Goal: Information Seeking & Learning: Compare options

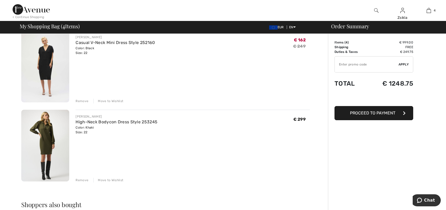
scroll to position [236, 0]
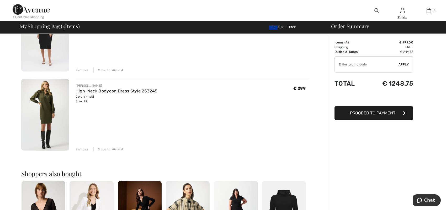
click at [80, 150] on div "Remove" at bounding box center [82, 149] width 13 height 5
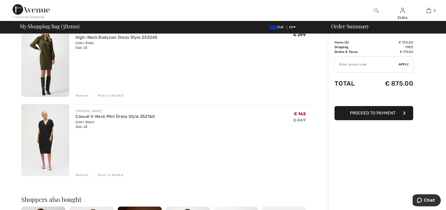
scroll to position [105, 0]
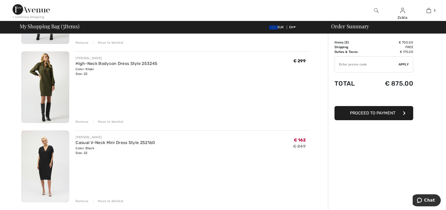
click at [80, 201] on div "Remove" at bounding box center [82, 201] width 13 height 5
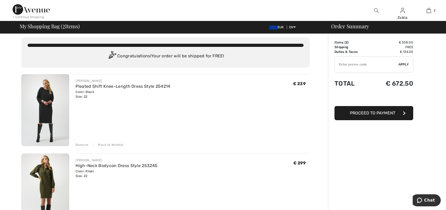
scroll to position [0, 0]
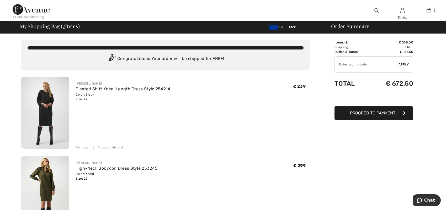
click at [81, 148] on div "Remove" at bounding box center [82, 147] width 13 height 5
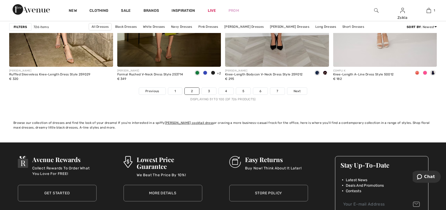
scroll to position [2728, 0]
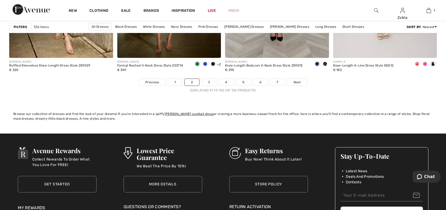
click at [204, 83] on link "3" at bounding box center [209, 82] width 14 height 7
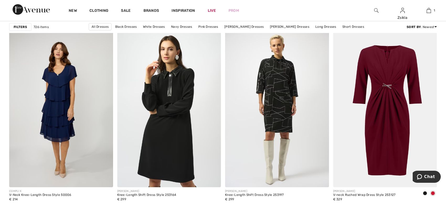
scroll to position [839, 0]
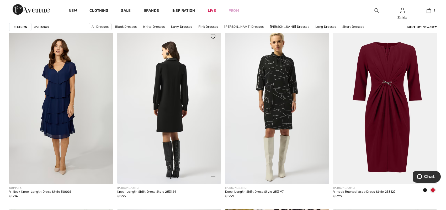
click at [161, 136] on img at bounding box center [169, 107] width 104 height 156
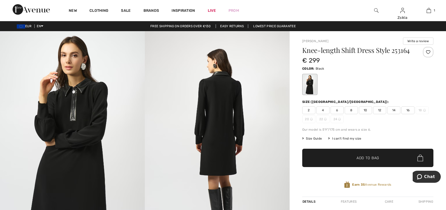
click at [326, 119] on img at bounding box center [325, 119] width 3 height 3
click at [338, 119] on img at bounding box center [339, 119] width 3 height 3
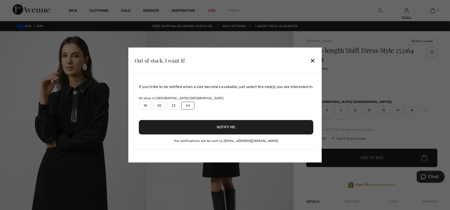
click at [215, 129] on button "Notify Me" at bounding box center [226, 127] width 175 height 14
drag, startPoint x: 218, startPoint y: 163, endPoint x: 203, endPoint y: 153, distance: 17.7
drag, startPoint x: 203, startPoint y: 153, endPoint x: 236, endPoint y: 99, distance: 63.6
drag, startPoint x: 236, startPoint y: 99, endPoint x: 210, endPoint y: 60, distance: 47.1
drag, startPoint x: 210, startPoint y: 60, endPoint x: 234, endPoint y: 129, distance: 73.3
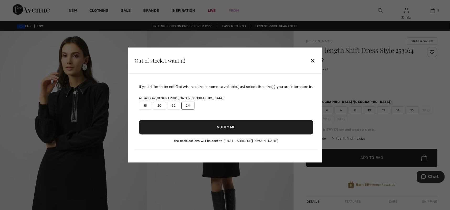
click at [234, 129] on button "Notify Me" at bounding box center [226, 127] width 175 height 14
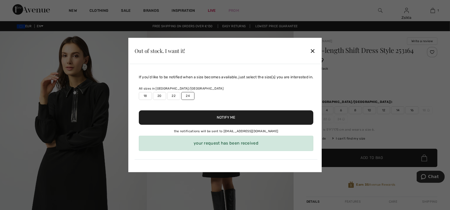
click at [246, 145] on div "your request has been received" at bounding box center [226, 143] width 175 height 15
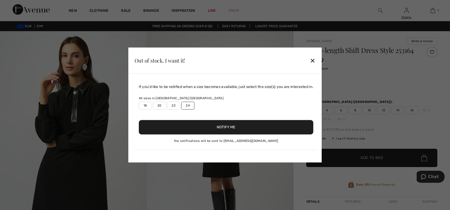
click at [177, 106] on label "22" at bounding box center [173, 106] width 13 height 8
click at [237, 127] on button "Notify Me" at bounding box center [226, 127] width 175 height 14
drag, startPoint x: 194, startPoint y: 142, endPoint x: 231, endPoint y: 142, distance: 36.2
click at [231, 142] on div "If you'd like to be notified when a size becomes available, just select the siz…" at bounding box center [226, 117] width 183 height 66
click at [313, 62] on div "✕" at bounding box center [313, 60] width 6 height 11
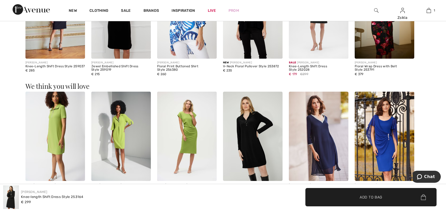
scroll to position [603, 0]
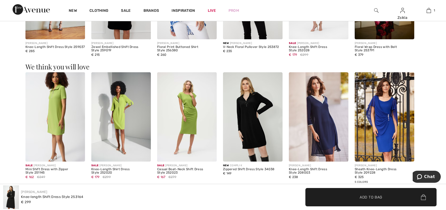
click at [117, 115] on img at bounding box center [121, 116] width 60 height 89
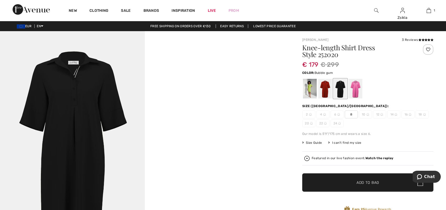
click at [356, 86] on div at bounding box center [356, 89] width 14 height 20
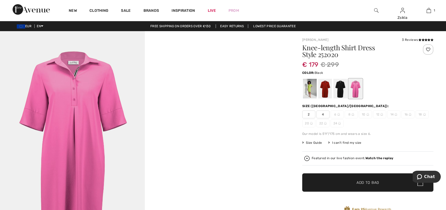
click at [338, 88] on div at bounding box center [340, 89] width 14 height 20
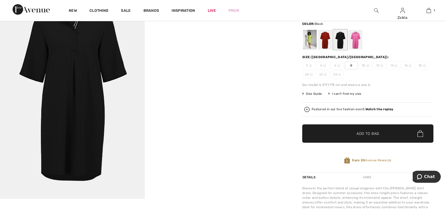
scroll to position [52, 0]
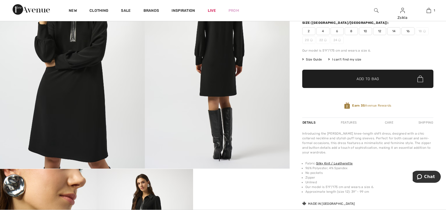
scroll to position [79, 0]
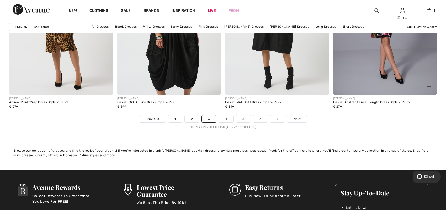
scroll to position [2702, 0]
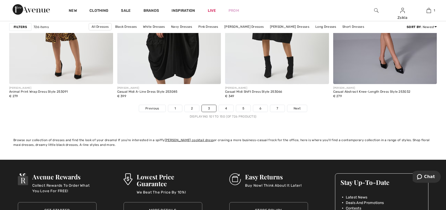
click at [226, 113] on nav "Previous 1 2 3 4 5 6 7 Next Displaying 101 to 150 (of 726 products)" at bounding box center [223, 112] width 428 height 14
click at [226, 108] on link "4" at bounding box center [226, 108] width 14 height 7
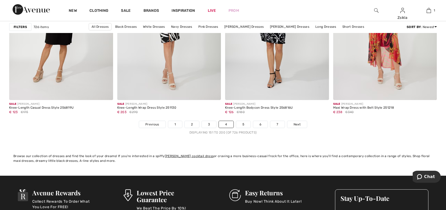
scroll to position [2702, 0]
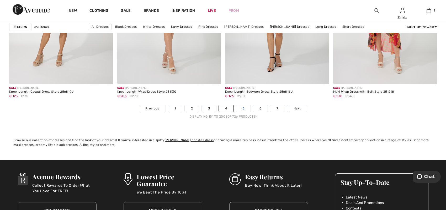
click at [244, 108] on link "5" at bounding box center [243, 108] width 14 height 7
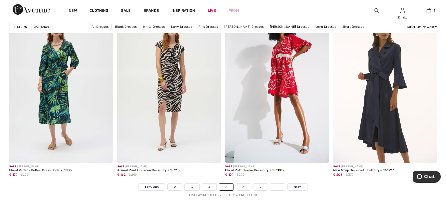
scroll to position [2675, 0]
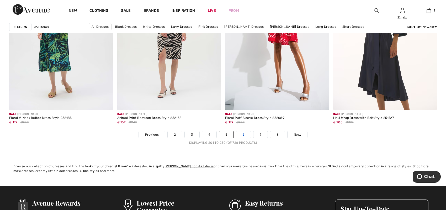
click at [244, 134] on link "6" at bounding box center [243, 134] width 14 height 7
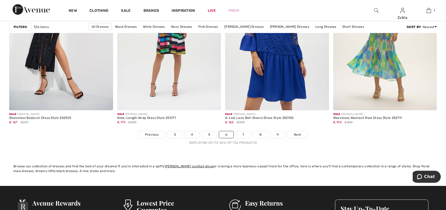
scroll to position [2728, 0]
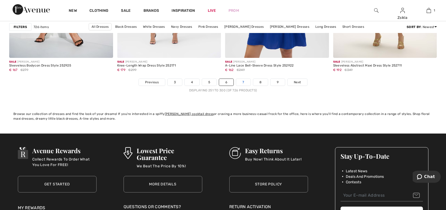
click at [243, 83] on link "7" at bounding box center [243, 82] width 14 height 7
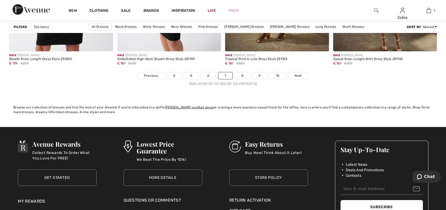
scroll to position [2754, 0]
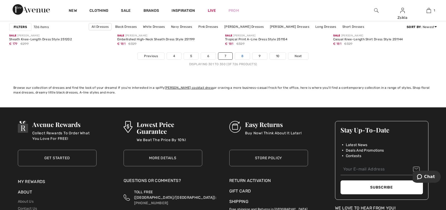
click at [244, 56] on link "8" at bounding box center [242, 56] width 15 height 7
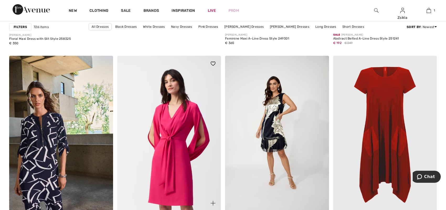
scroll to position [1810, 0]
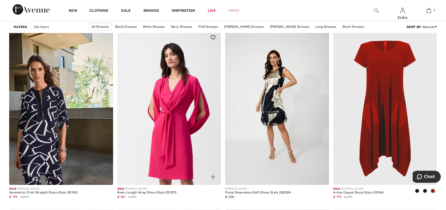
click at [177, 143] on img at bounding box center [169, 108] width 104 height 156
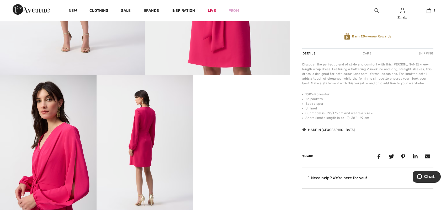
scroll to position [184, 0]
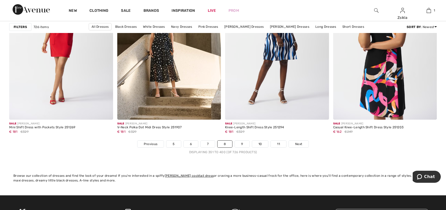
scroll to position [2675, 0]
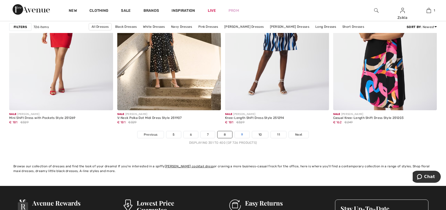
click at [243, 134] on link "9" at bounding box center [242, 134] width 14 height 7
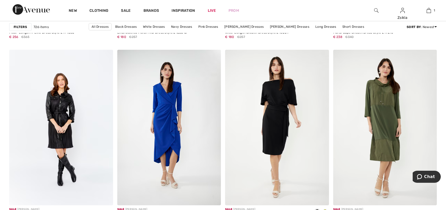
scroll to position [1180, 0]
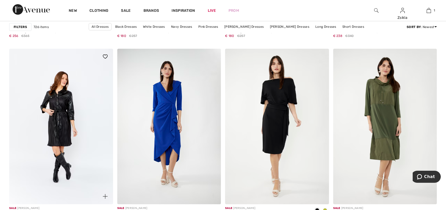
click at [65, 155] on img at bounding box center [61, 127] width 104 height 156
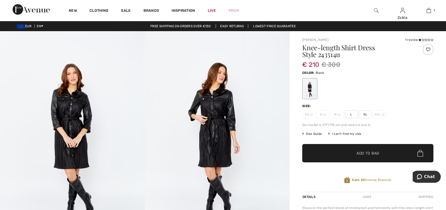
click at [72, 118] on img at bounding box center [72, 139] width 145 height 217
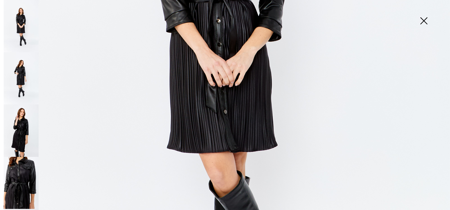
scroll to position [289, 0]
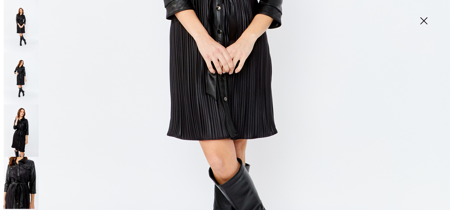
click at [20, 76] on img at bounding box center [21, 78] width 35 height 52
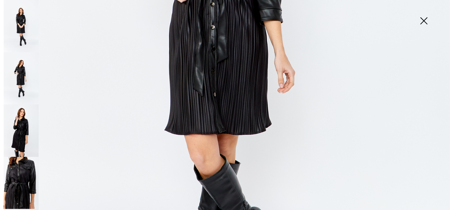
click at [24, 129] on img at bounding box center [21, 131] width 35 height 52
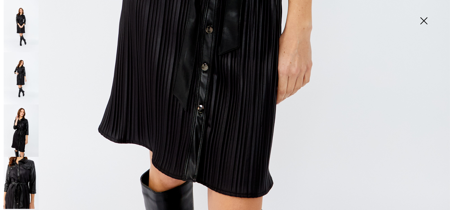
scroll to position [446, 0]
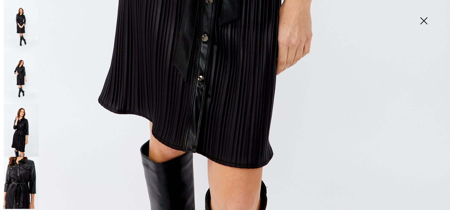
click at [9, 179] on img at bounding box center [21, 183] width 35 height 52
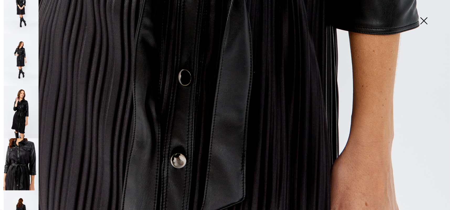
scroll to position [42, 0]
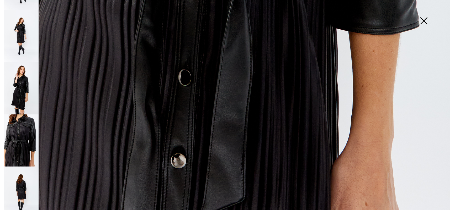
click at [14, 180] on img at bounding box center [21, 193] width 35 height 52
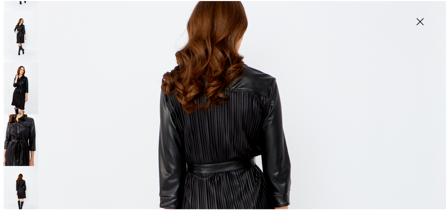
scroll to position [157, 0]
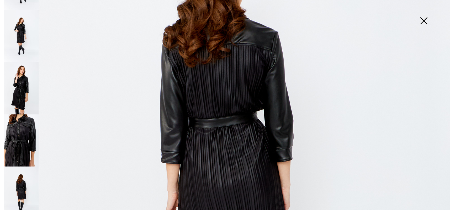
click at [425, 21] on img at bounding box center [424, 21] width 26 height 27
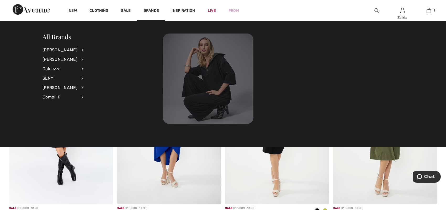
click at [201, 77] on img at bounding box center [208, 79] width 90 height 90
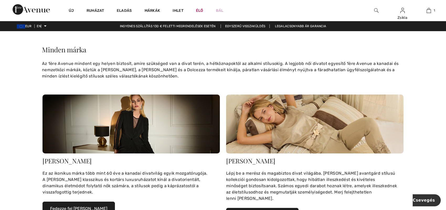
click at [290, 131] on img at bounding box center [314, 124] width 177 height 59
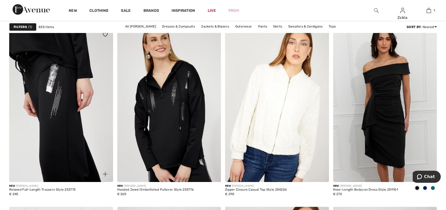
scroll to position [551, 0]
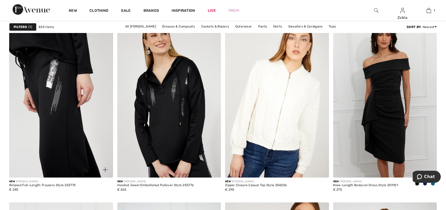
click at [51, 106] on img at bounding box center [61, 100] width 104 height 156
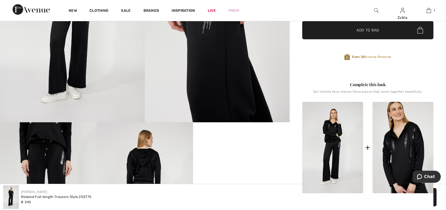
scroll to position [105, 0]
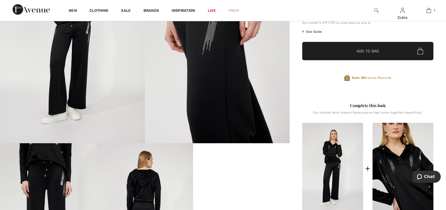
click at [403, 172] on img at bounding box center [402, 169] width 61 height 92
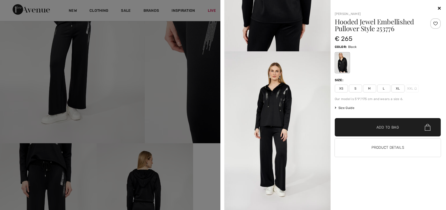
scroll to position [577, 0]
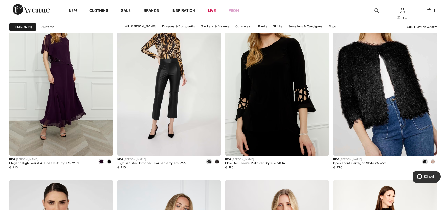
scroll to position [2649, 0]
